Goal: Task Accomplishment & Management: Manage account settings

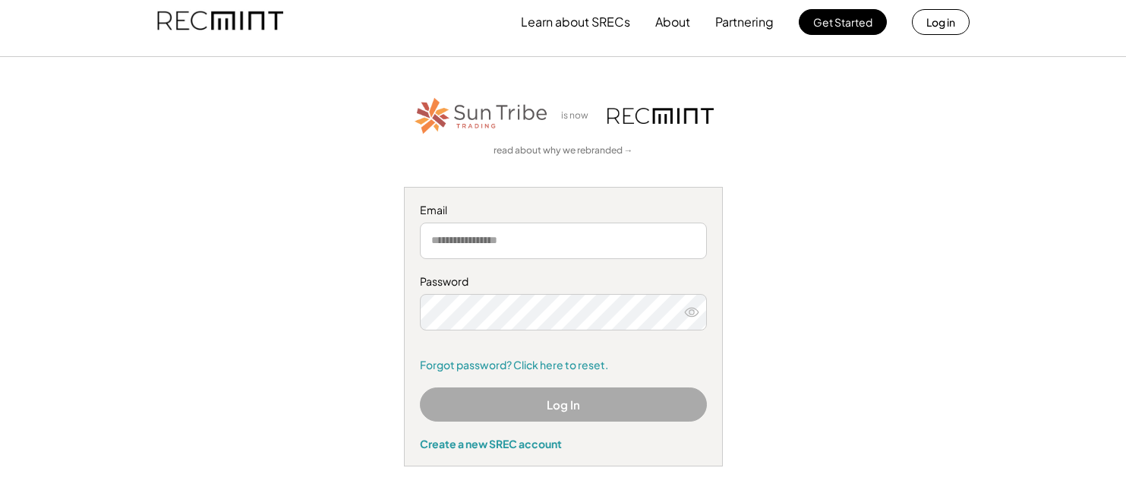
scroll to position [15, 0]
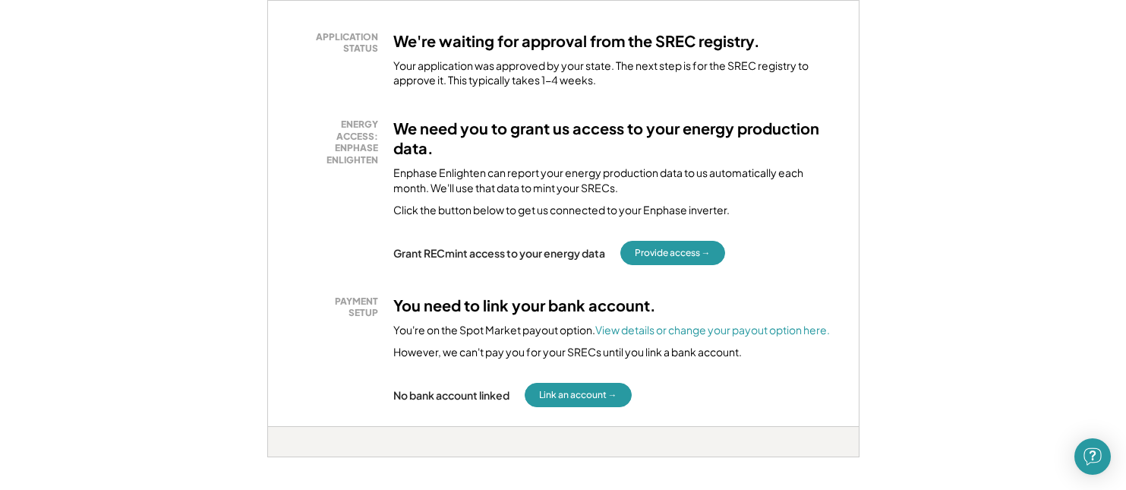
scroll to position [292, 0]
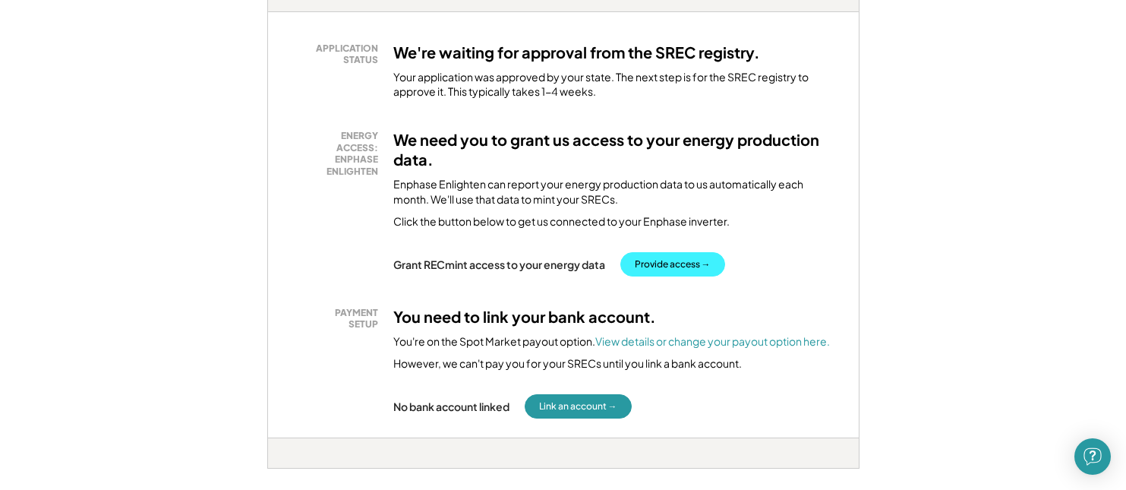
click at [690, 260] on button "Provide access →" at bounding box center [672, 264] width 105 height 24
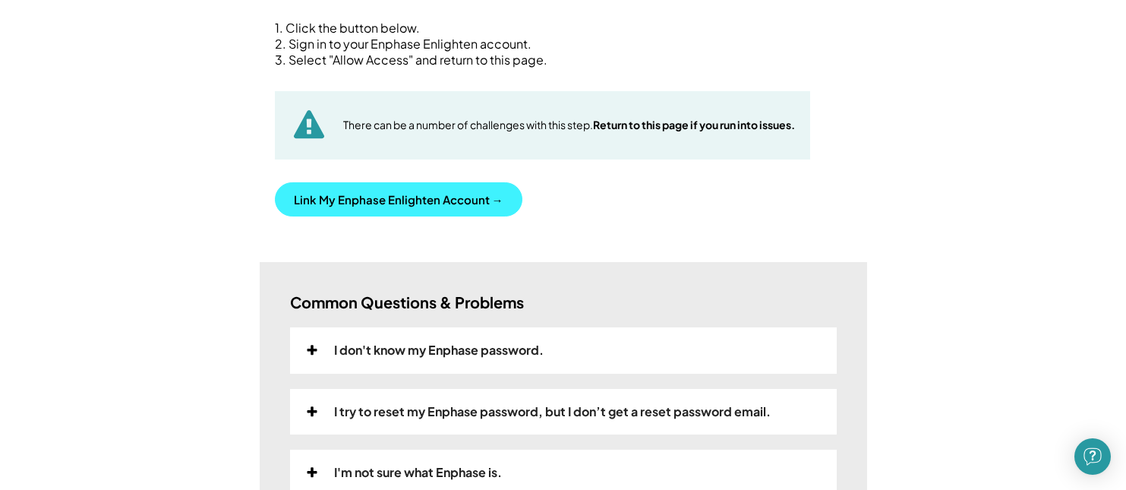
scroll to position [204, 0]
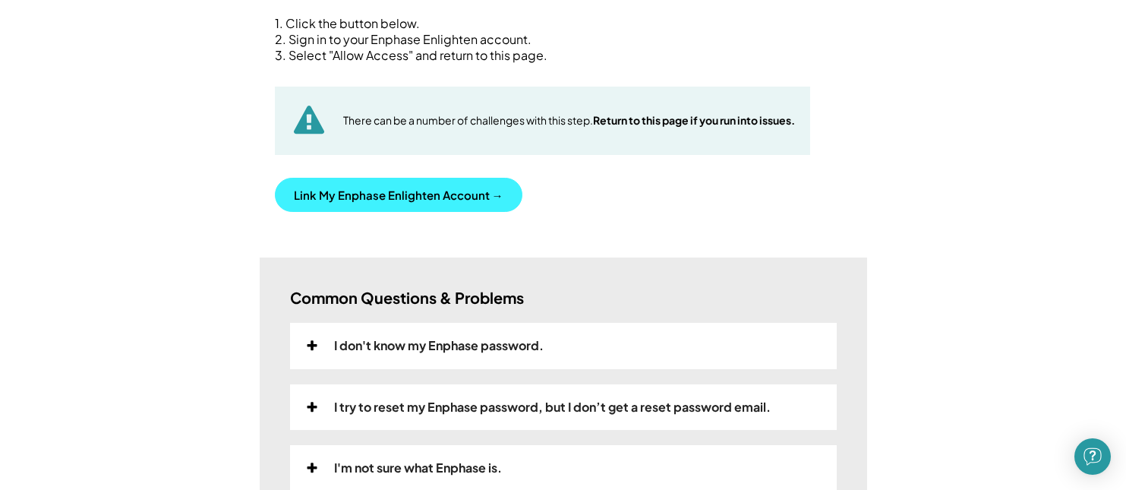
click at [409, 183] on button "Link My Enphase Enlighten Account →" at bounding box center [399, 195] width 248 height 34
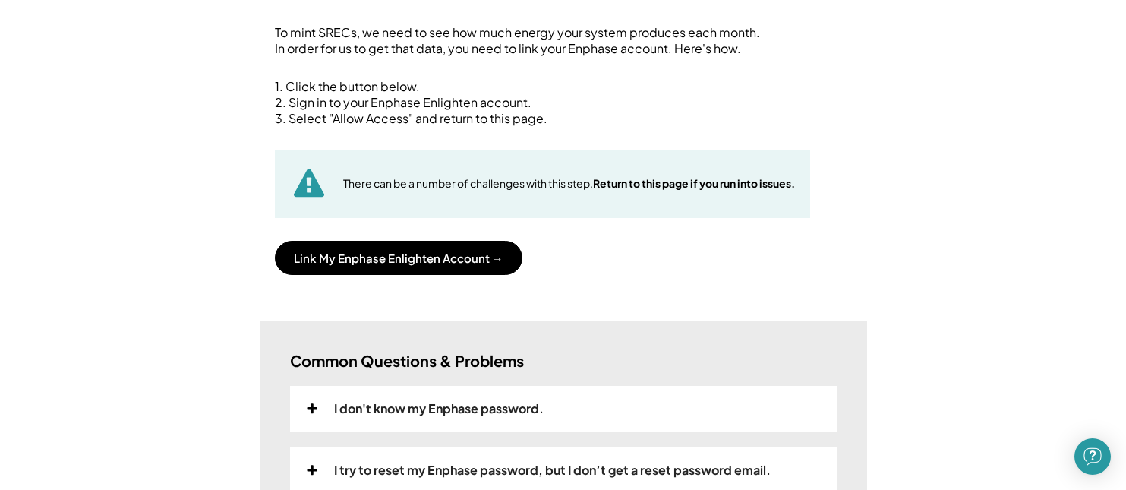
scroll to position [155, 0]
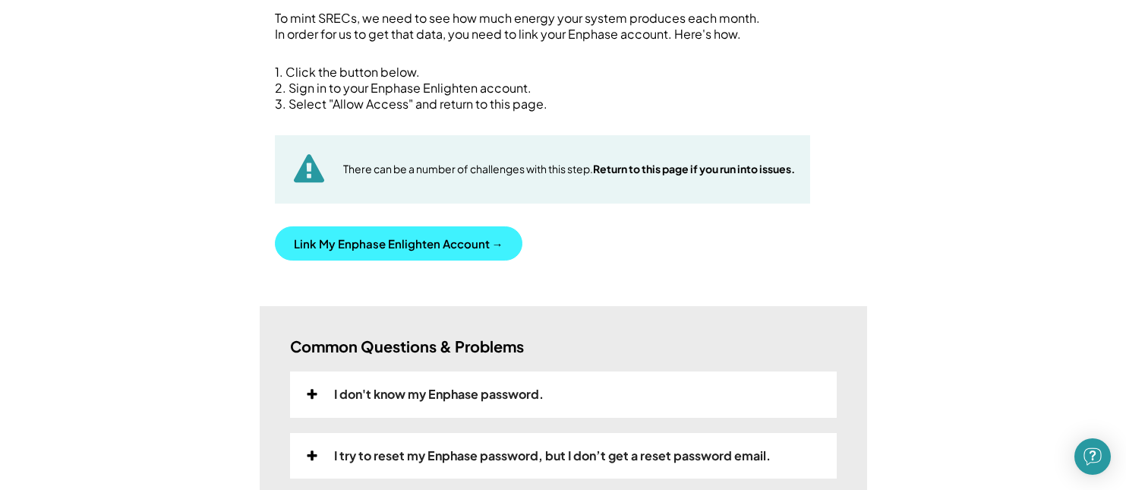
click at [453, 234] on button "Link My Enphase Enlighten Account →" at bounding box center [399, 243] width 248 height 34
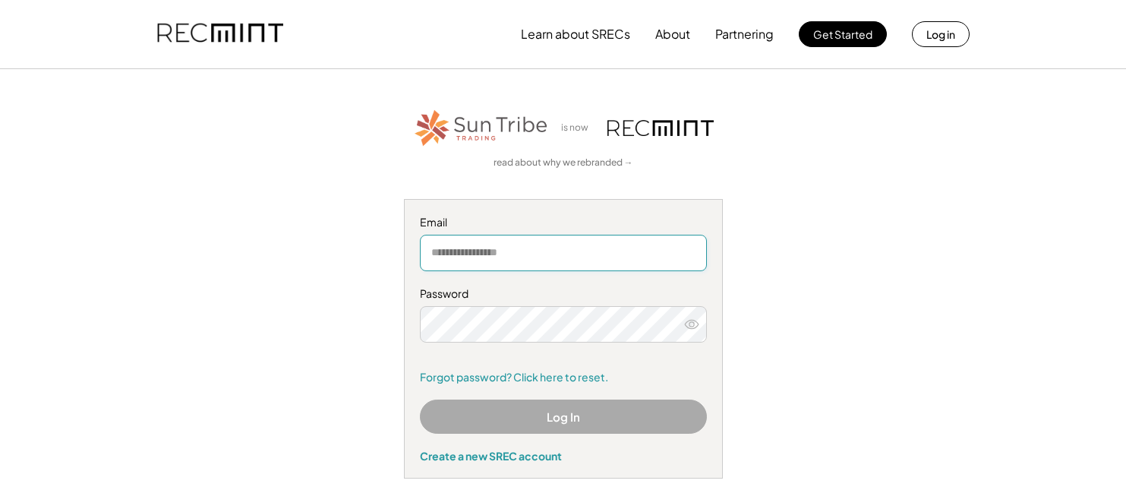
click at [475, 248] on input "email" at bounding box center [563, 253] width 287 height 36
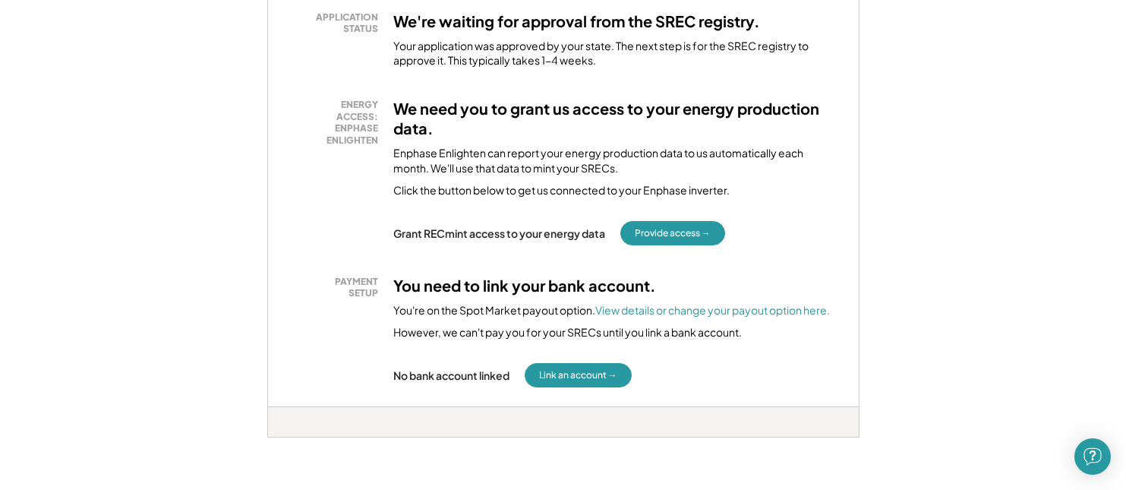
scroll to position [323, 0]
click at [668, 227] on button "Provide access →" at bounding box center [672, 233] width 105 height 24
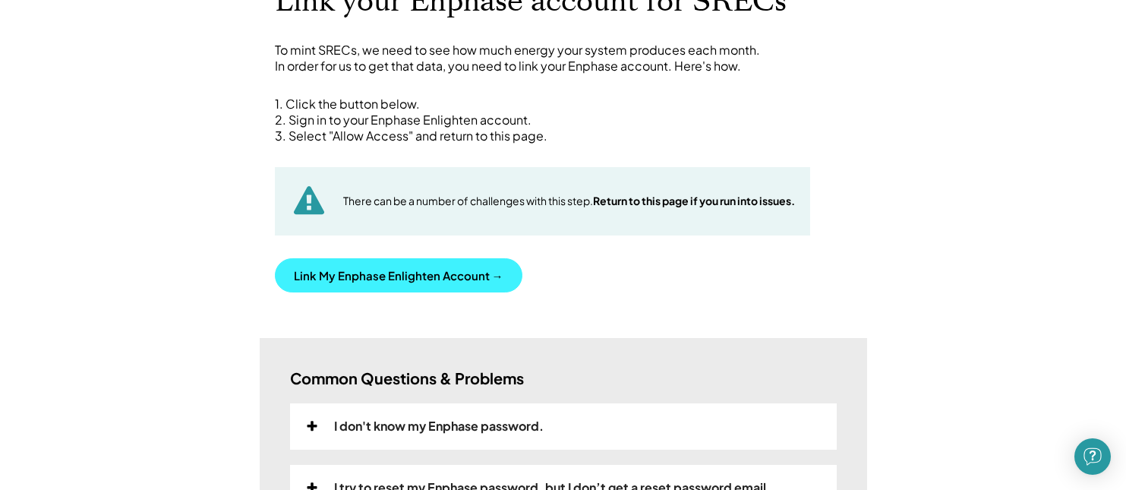
scroll to position [122, 1]
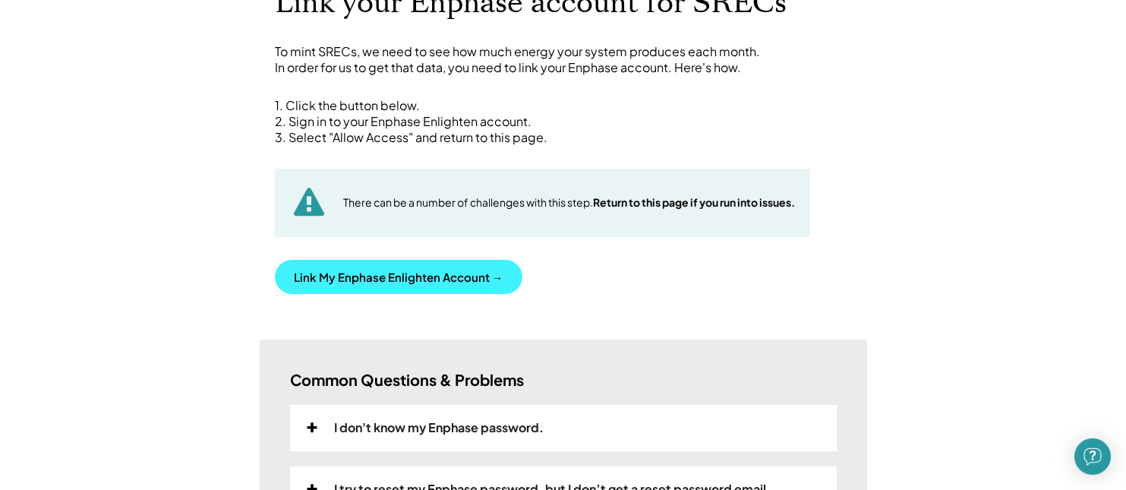
click at [413, 273] on button "Link My Enphase Enlighten Account →" at bounding box center [399, 277] width 248 height 34
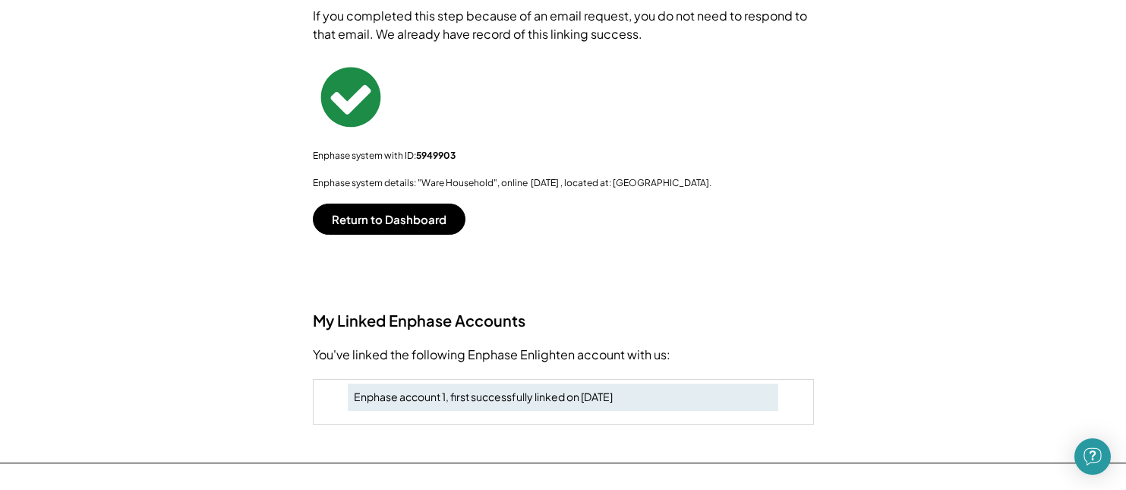
scroll to position [227, 0]
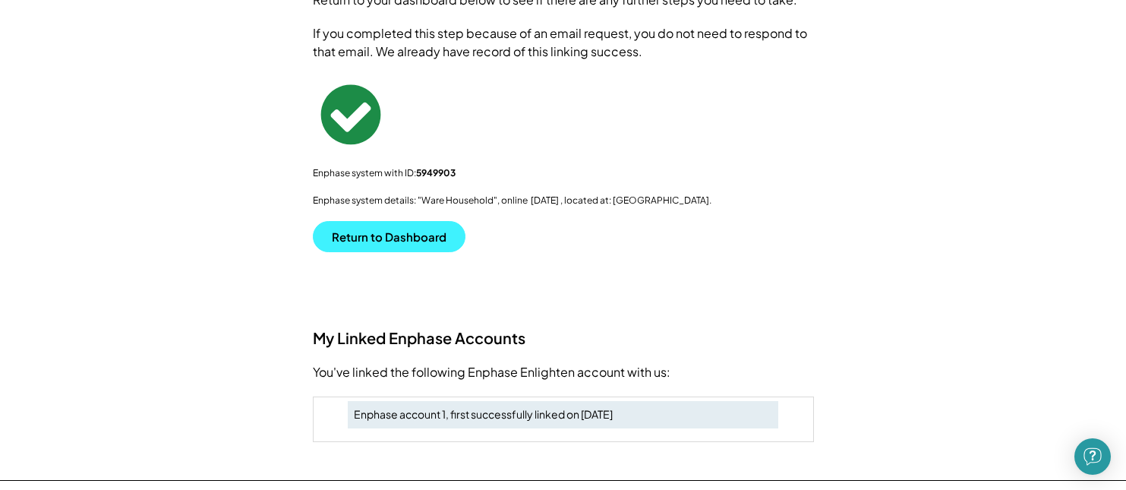
click at [398, 235] on button "Return to Dashboard" at bounding box center [389, 236] width 153 height 31
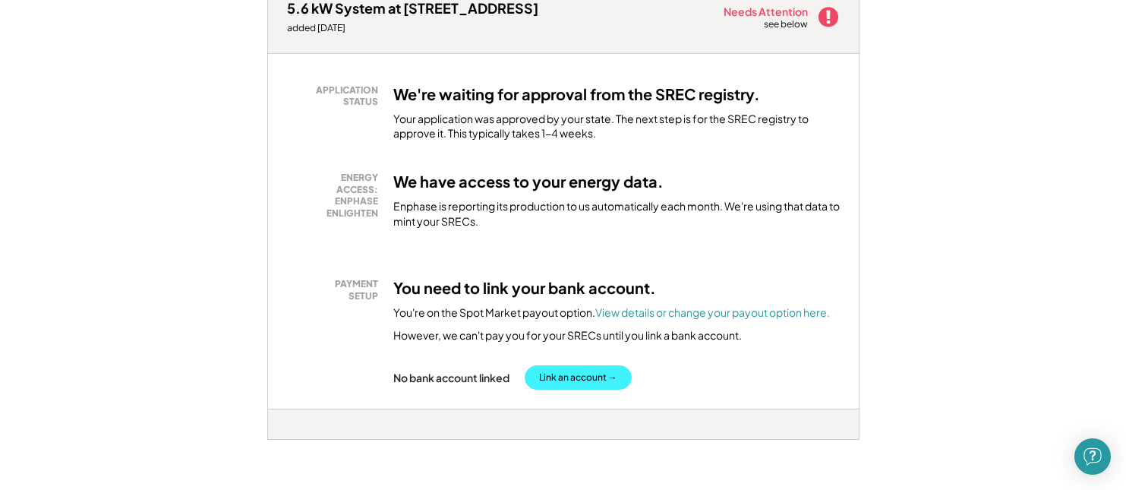
scroll to position [248, 0]
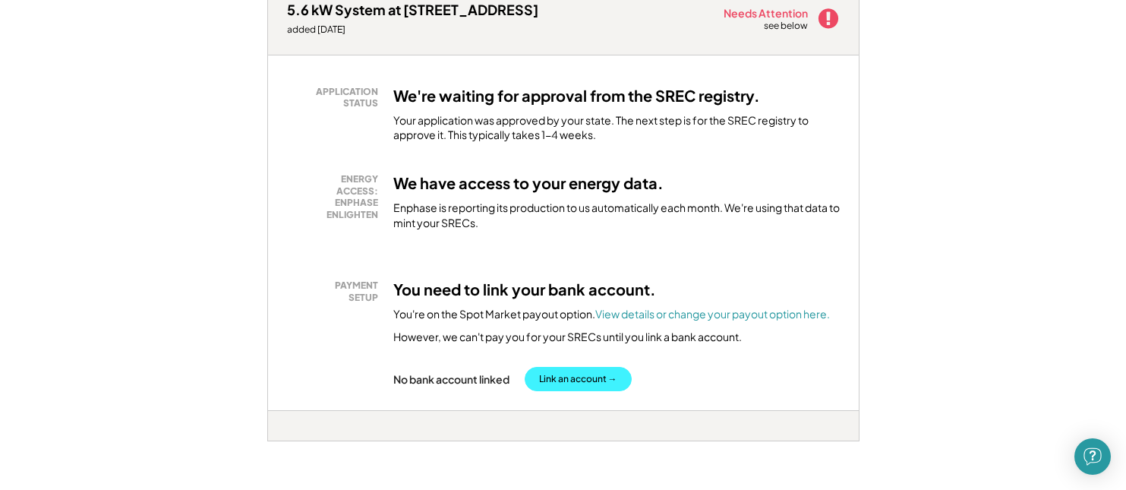
click at [566, 371] on button "Link an account →" at bounding box center [578, 379] width 107 height 24
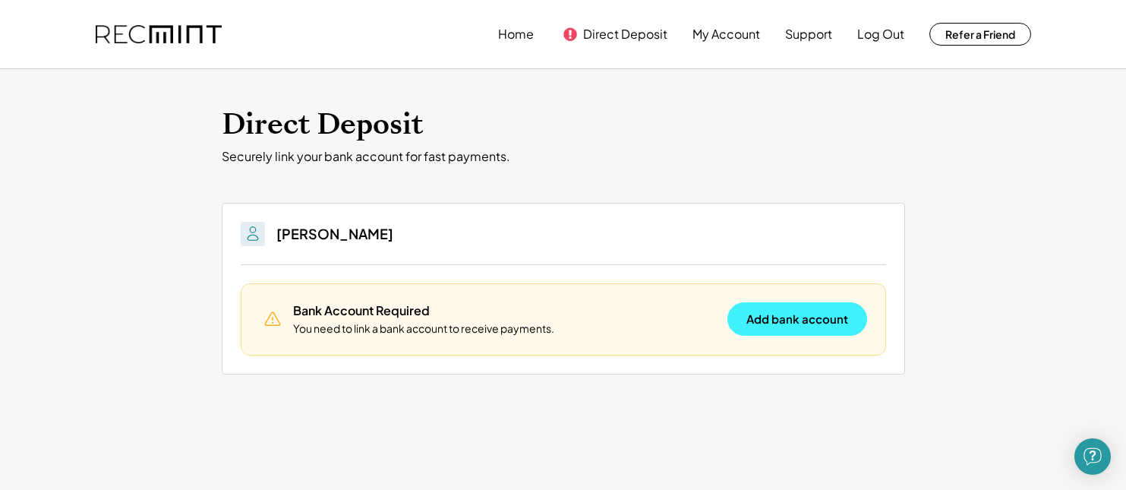
click at [803, 316] on button "Add bank account" at bounding box center [798, 318] width 140 height 33
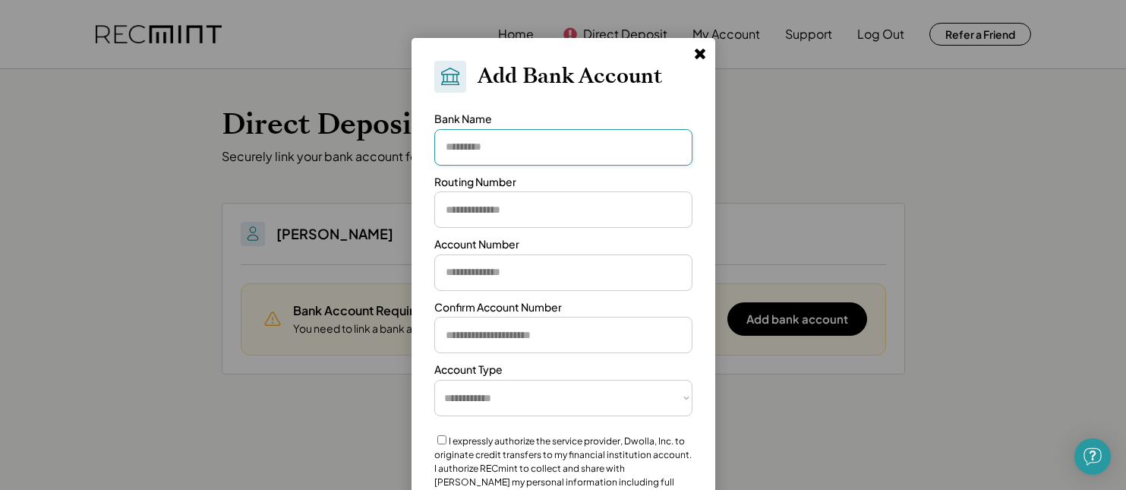
click at [470, 150] on input "input" at bounding box center [563, 147] width 258 height 36
type input "**********"
click at [454, 207] on input "input" at bounding box center [563, 209] width 258 height 36
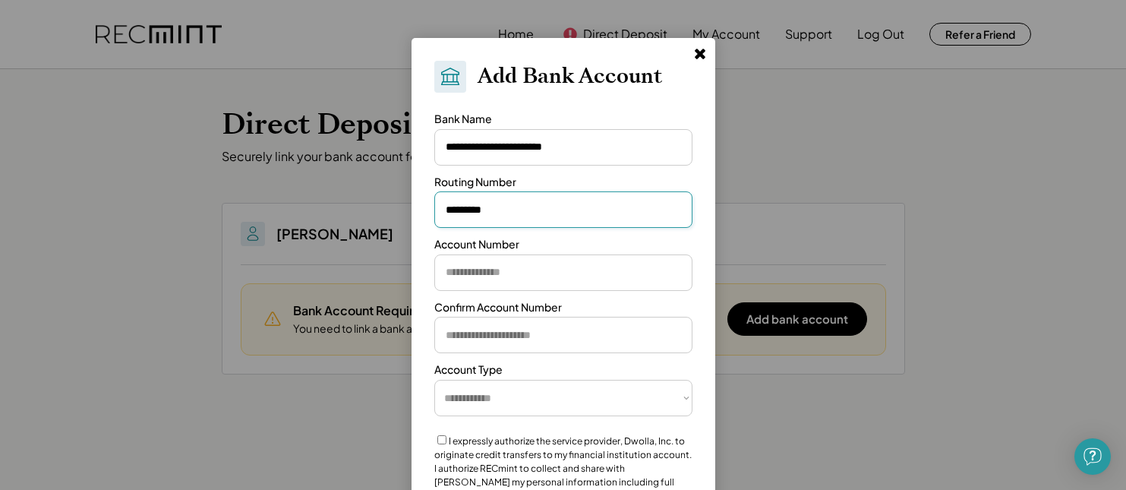
type input "*********"
click at [462, 273] on input "input" at bounding box center [563, 272] width 258 height 36
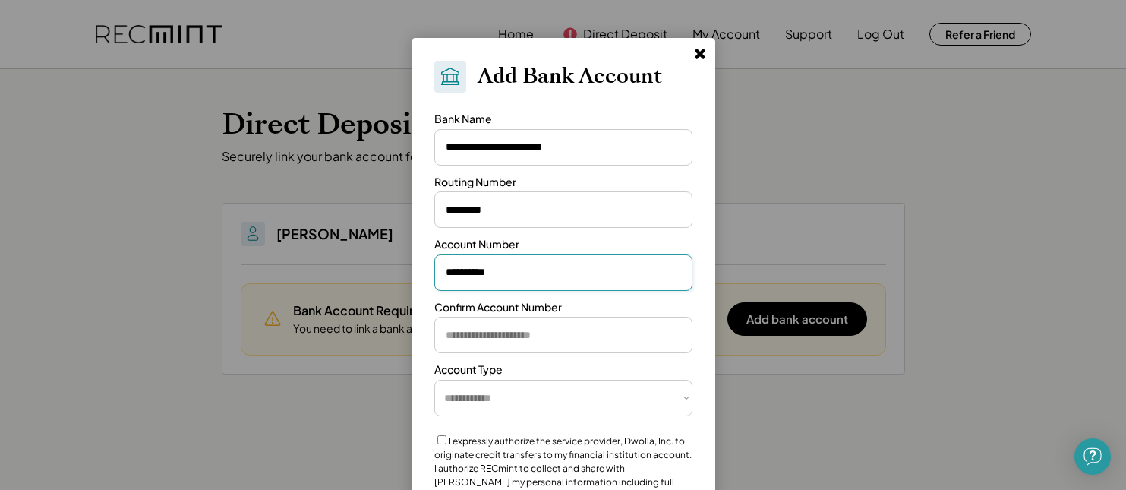
type input "**********"
click at [481, 339] on input "input" at bounding box center [563, 335] width 258 height 36
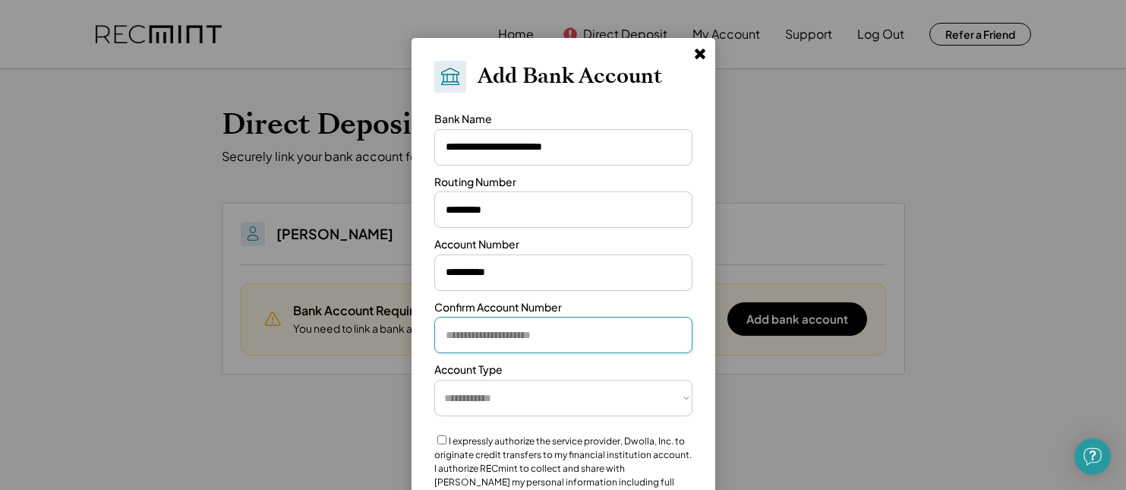
type input "*"
type input "**********"
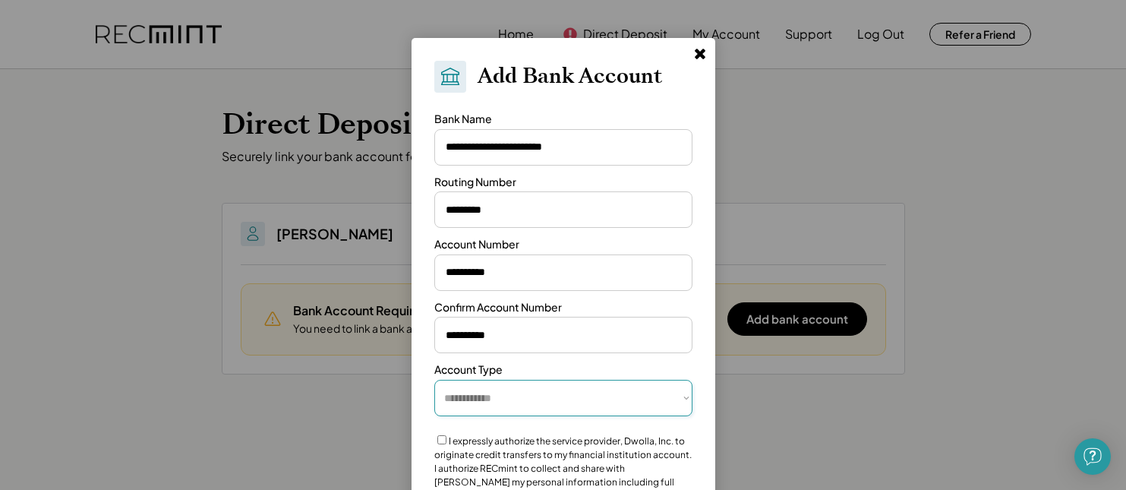
select select "**********"
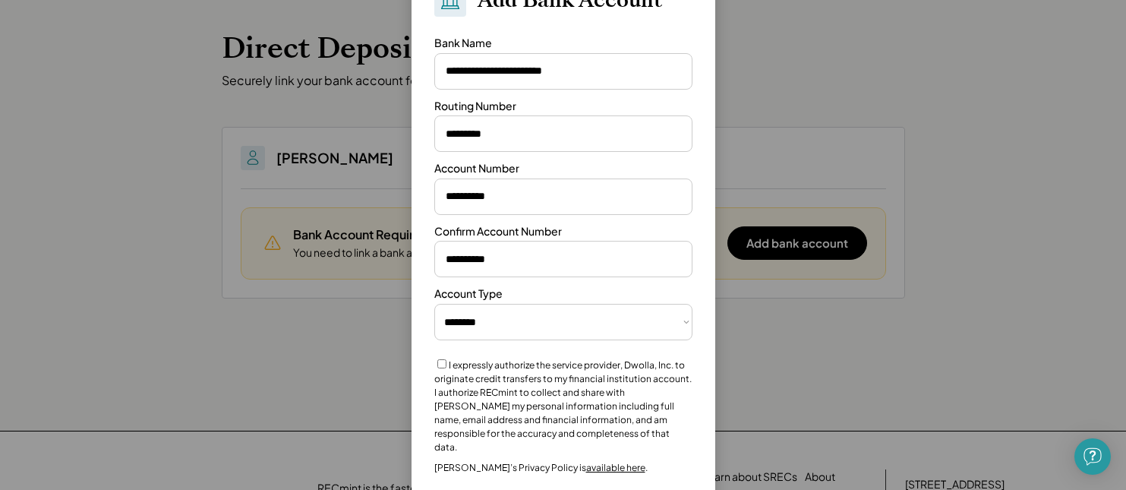
scroll to position [72, 1]
drag, startPoint x: 470, startPoint y: 394, endPoint x: 444, endPoint y: 362, distance: 41.0
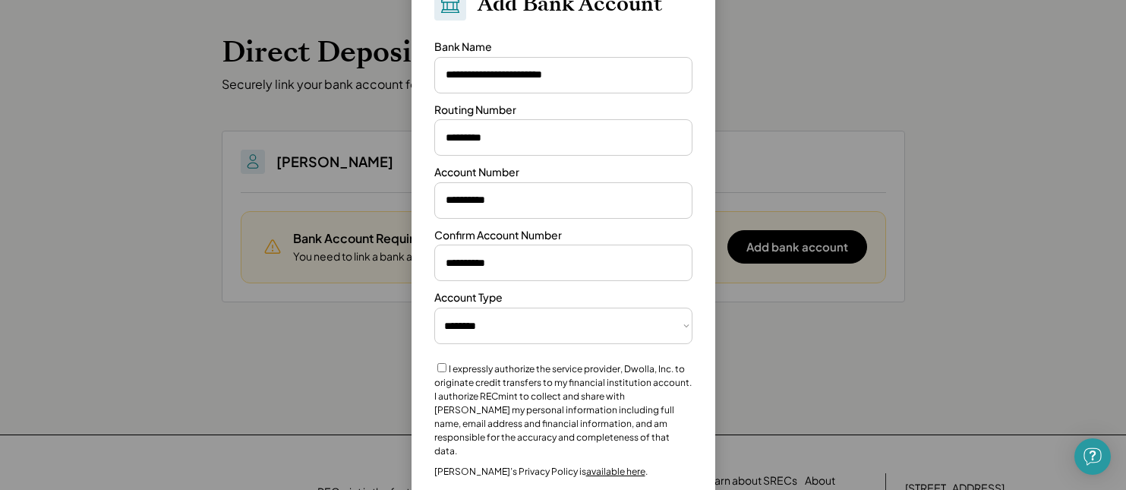
click at [441, 361] on div "I expressly authorize the service provider, Dwolla, Inc. to originate credit tr…" at bounding box center [563, 409] width 258 height 97
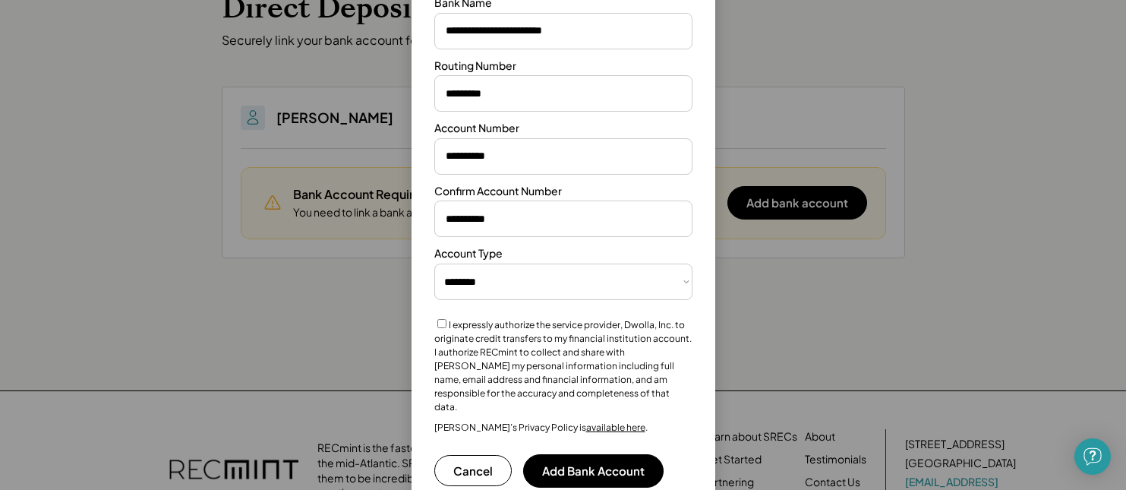
scroll to position [138, 0]
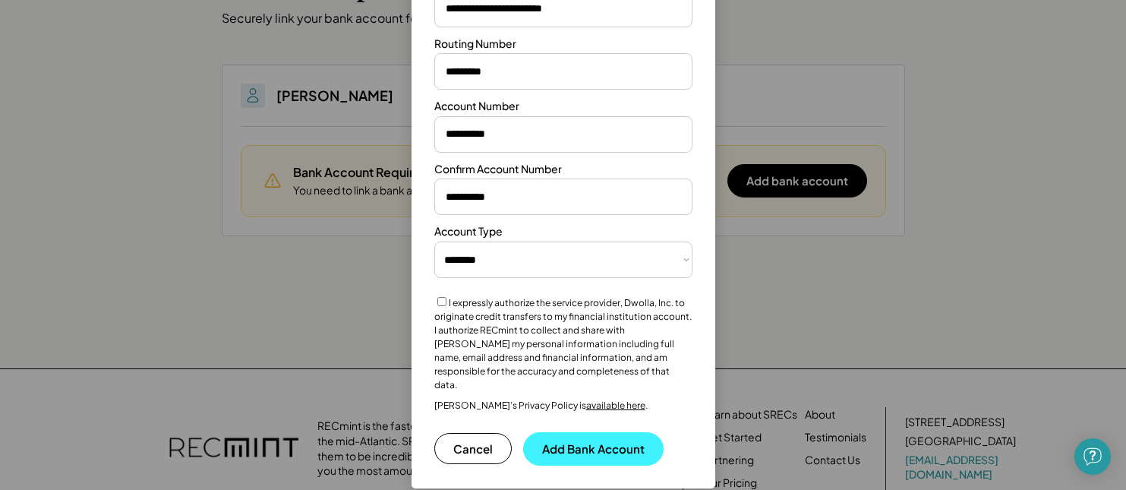
click at [605, 432] on button "Add Bank Account" at bounding box center [593, 448] width 140 height 33
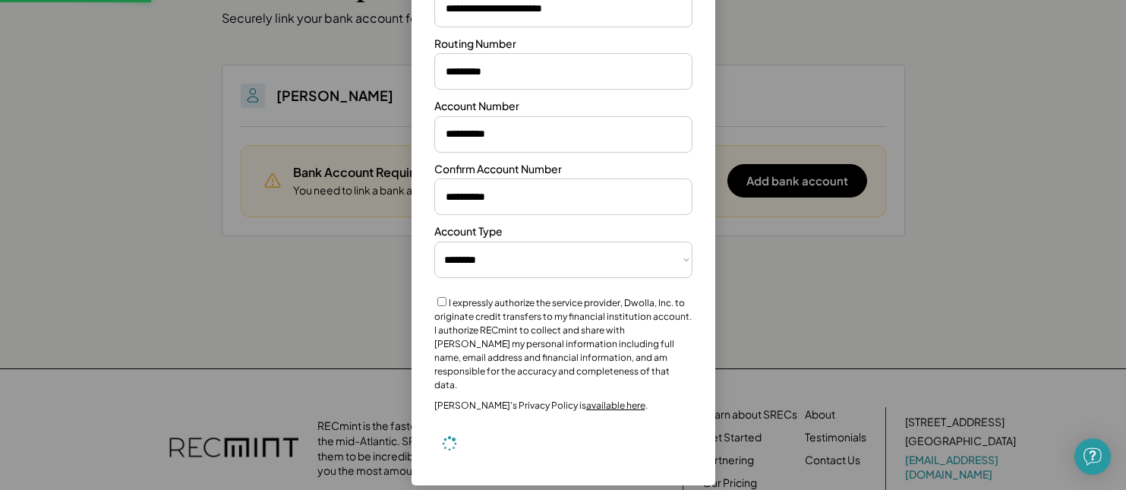
select select "**********"
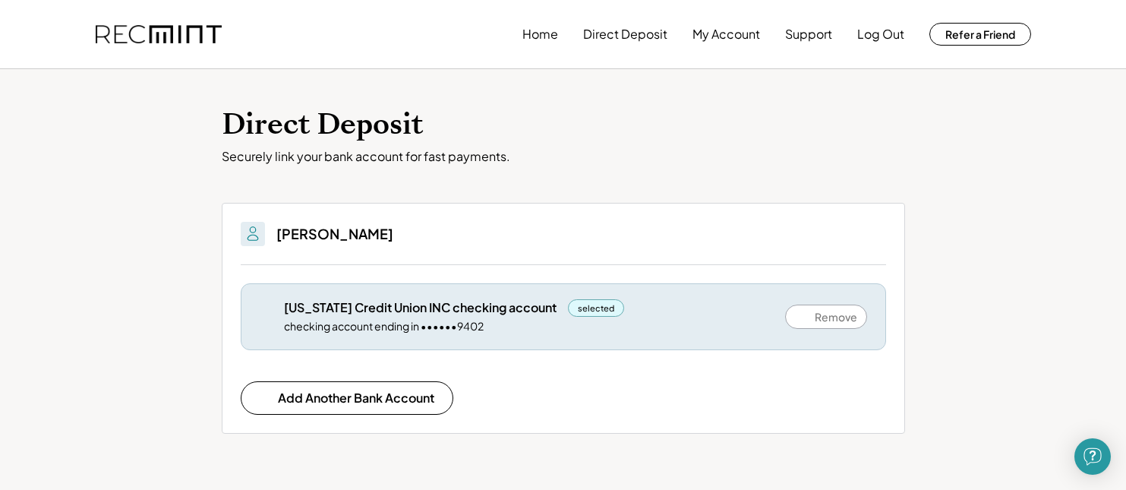
scroll to position [0, 0]
click at [891, 30] on button "Log Out" at bounding box center [880, 34] width 47 height 30
